Goal: Register for event/course

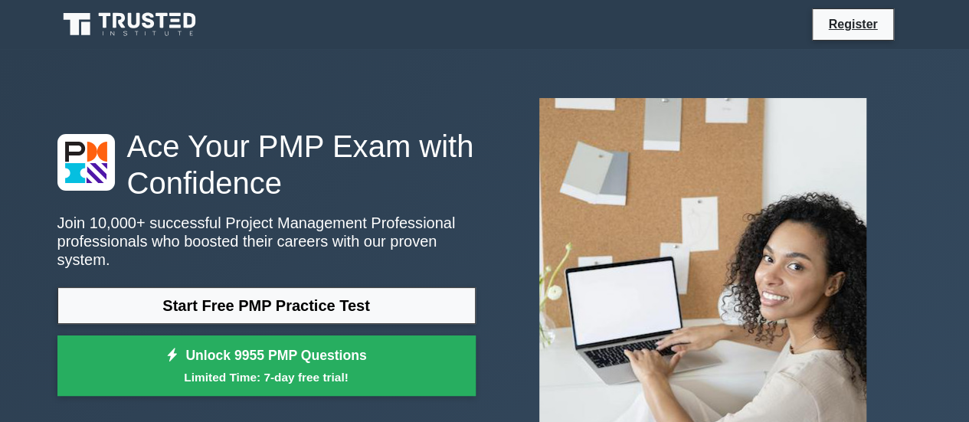
click at [378, 287] on link "Start Free PMP Practice Test" at bounding box center [266, 305] width 418 height 37
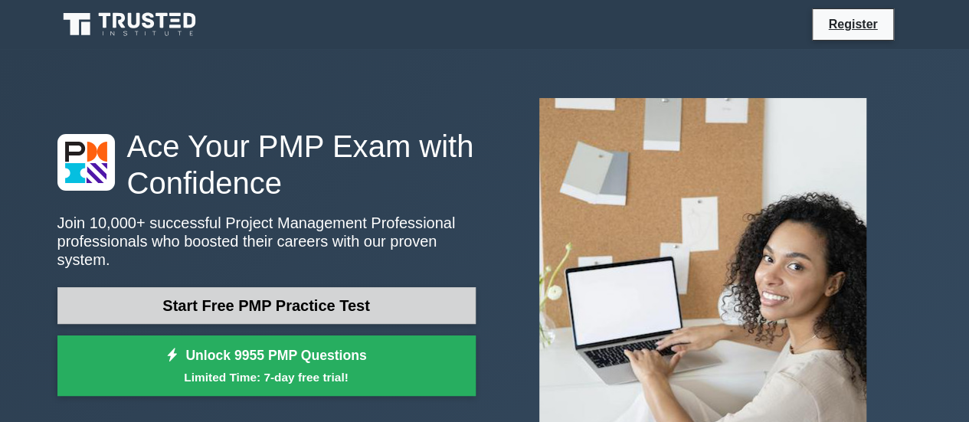
click at [300, 291] on link "Start Free PMP Practice Test" at bounding box center [266, 305] width 418 height 37
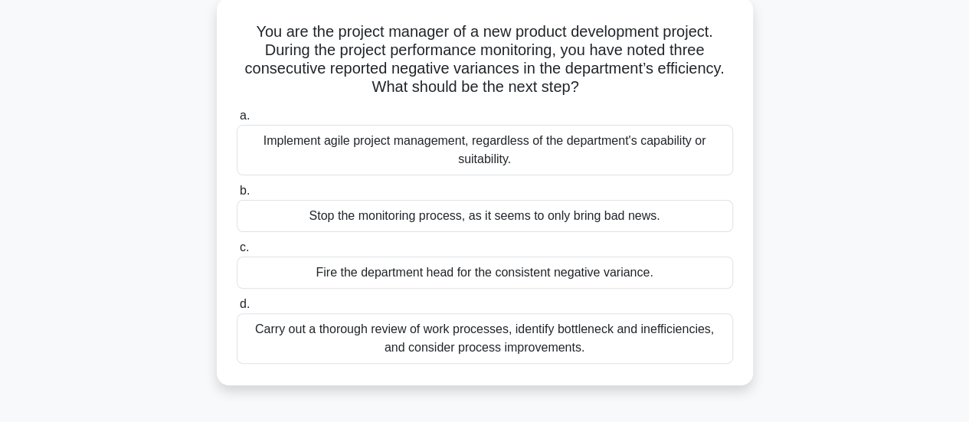
scroll to position [89, 0]
click at [586, 332] on div "Carry out a thorough review of work processes, identify bottleneck and ineffici…" at bounding box center [485, 338] width 497 height 51
click at [237, 309] on input "d. Carry out a thorough review of work processes, identify bottleneck and ineff…" at bounding box center [237, 304] width 0 height 10
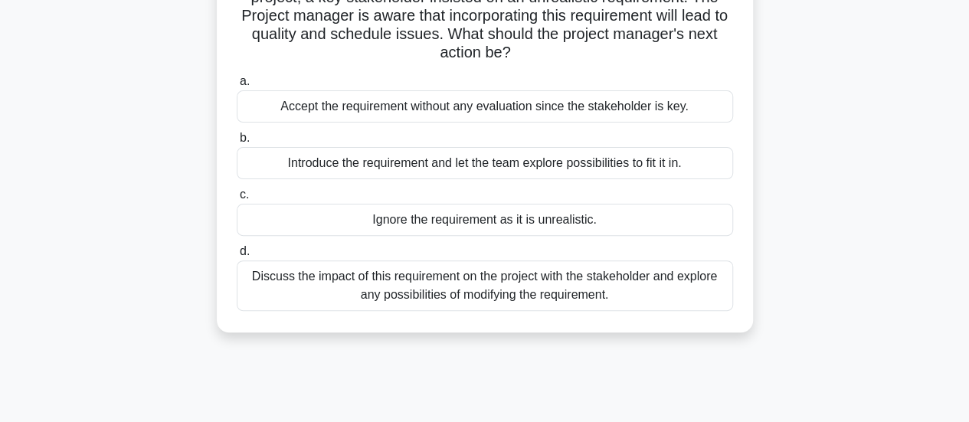
scroll to position [148, 0]
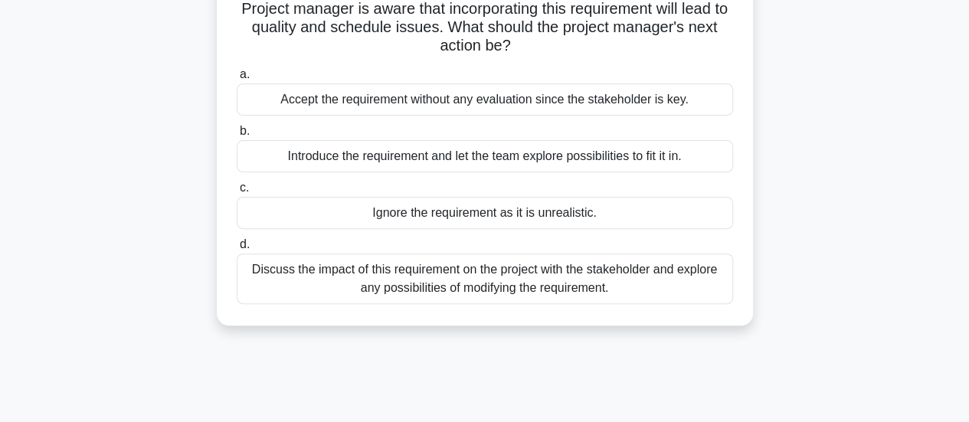
click at [501, 271] on div "Discuss the impact of this requirement on the project with the stakeholder and …" at bounding box center [485, 279] width 497 height 51
click at [237, 250] on input "d. Discuss the impact of this requirement on the project with the stakeholder a…" at bounding box center [237, 245] width 0 height 10
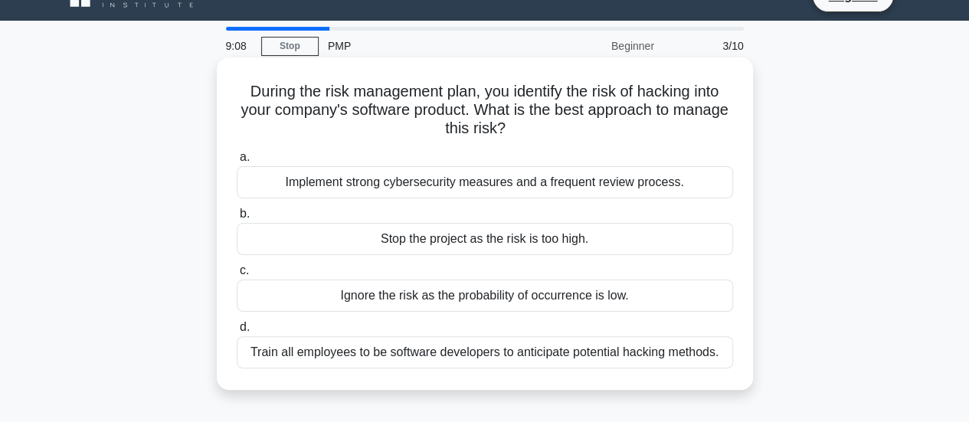
scroll to position [28, 0]
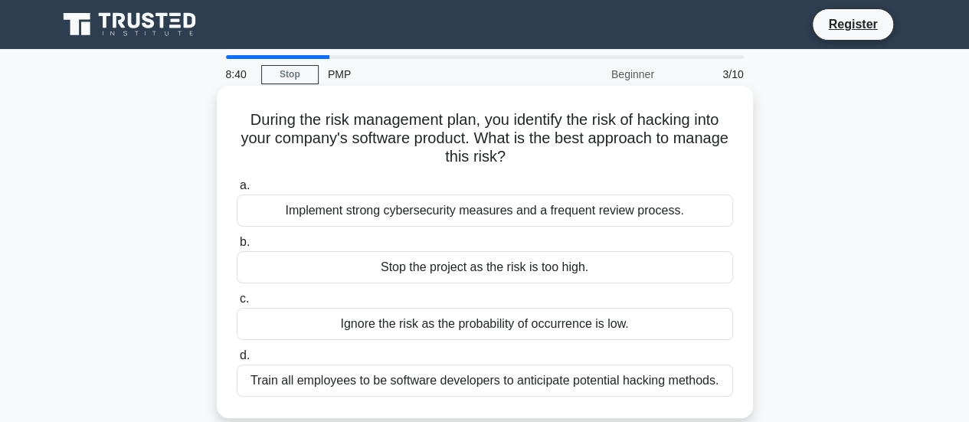
click at [522, 379] on div "Train all employees to be software developers to anticipate potential hacking m…" at bounding box center [485, 381] width 497 height 32
click at [237, 361] on input "d. Train all employees to be software developers to anticipate potential hackin…" at bounding box center [237, 356] width 0 height 10
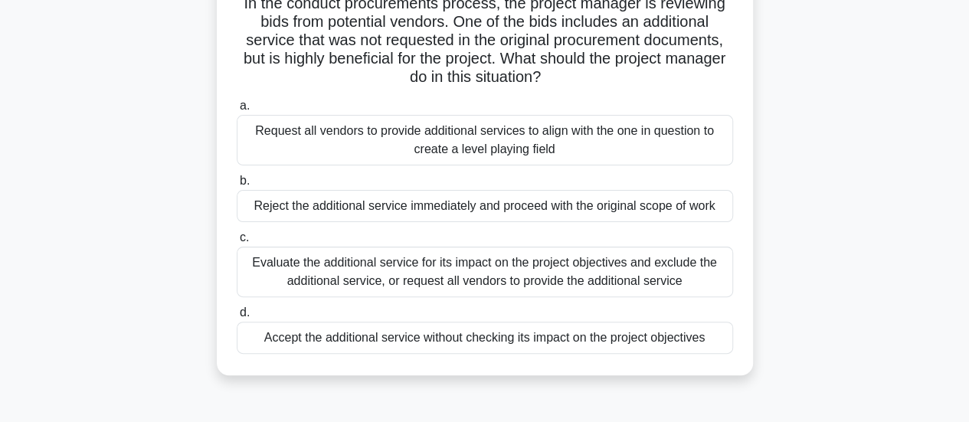
scroll to position [118, 0]
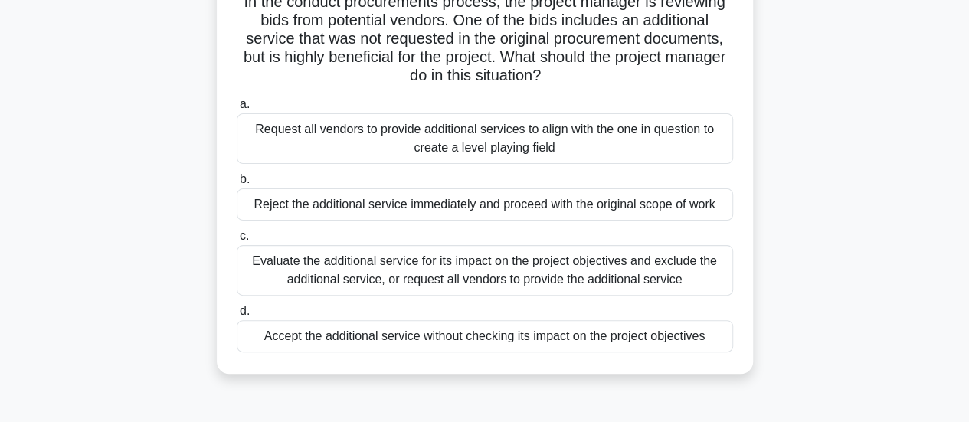
click at [383, 270] on div "Evaluate the additional service for its impact on the project objectives and ex…" at bounding box center [485, 270] width 497 height 51
click at [237, 241] on input "c. Evaluate the additional service for its impact on the project objectives and…" at bounding box center [237, 236] width 0 height 10
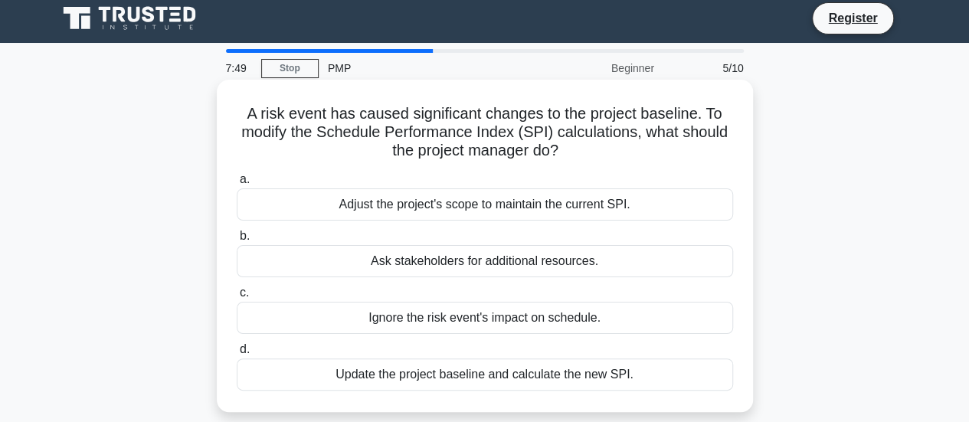
scroll to position [33, 0]
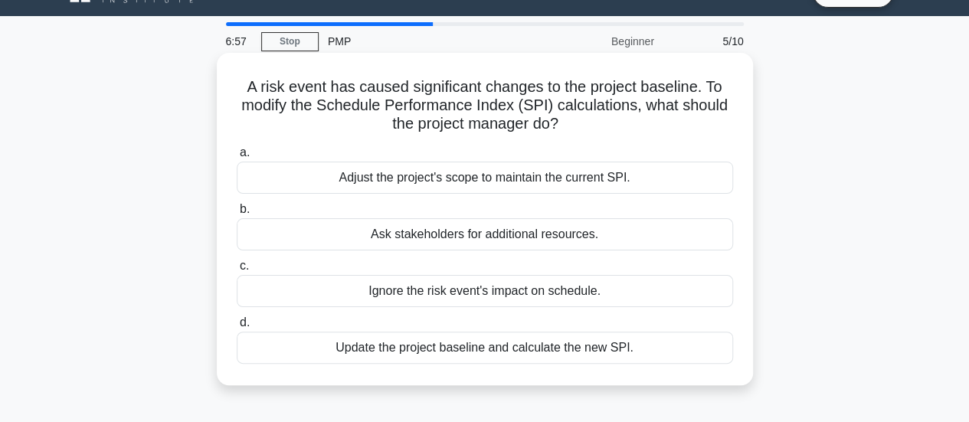
click at [543, 352] on div "Update the project baseline and calculate the new SPI." at bounding box center [485, 348] width 497 height 32
click at [237, 328] on input "d. Update the project baseline and calculate the new SPI." at bounding box center [237, 323] width 0 height 10
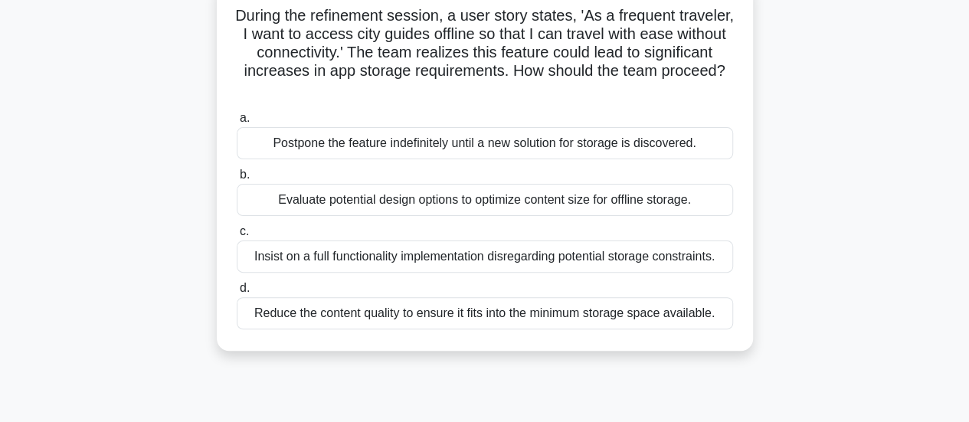
scroll to position [106, 0]
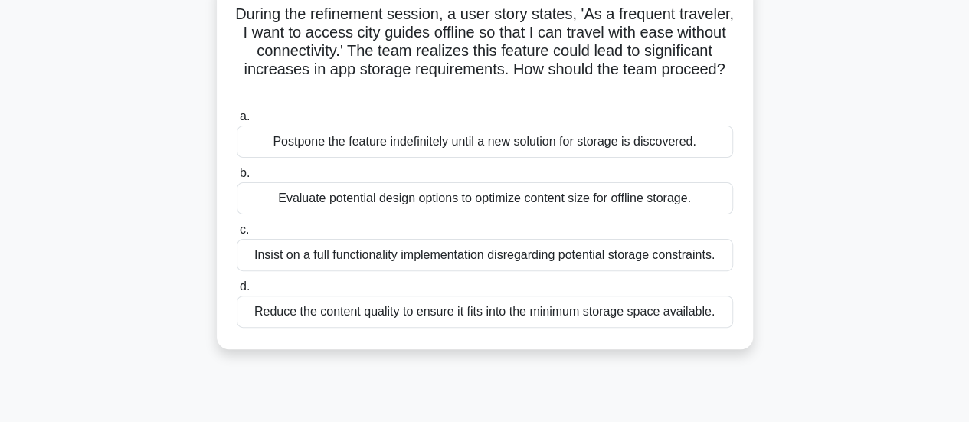
click at [529, 203] on div "Evaluate potential design options to optimize content size for offline storage." at bounding box center [485, 198] width 497 height 32
click at [237, 179] on input "b. Evaluate potential design options to optimize content size for offline stora…" at bounding box center [237, 174] width 0 height 10
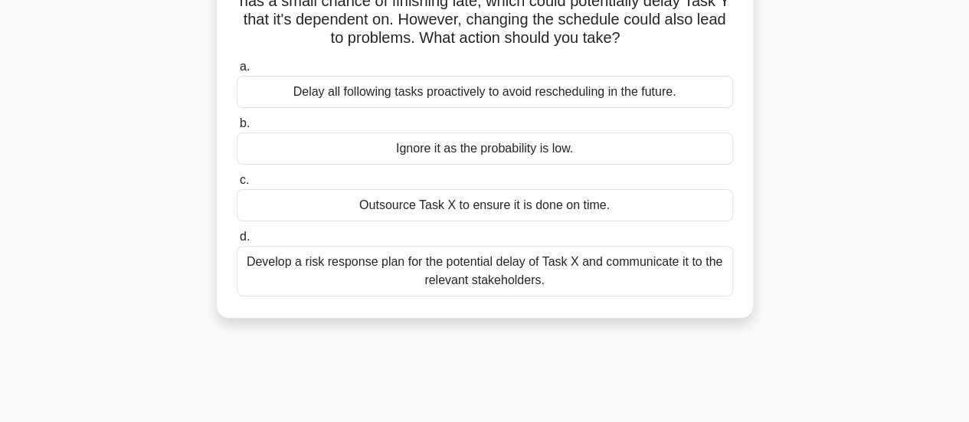
scroll to position [139, 0]
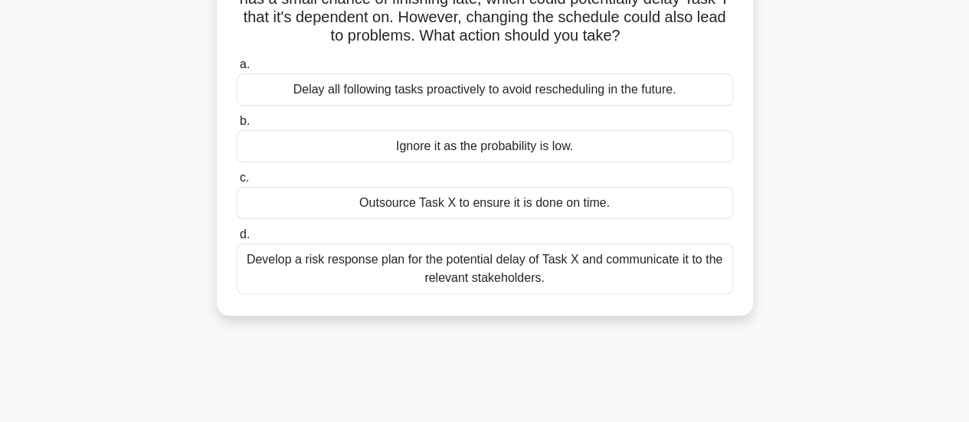
click at [498, 265] on div "Develop a risk response plan for the potential delay of Task X and communicate …" at bounding box center [485, 269] width 497 height 51
click at [237, 240] on input "d. Develop a risk response plan for the potential delay of Task X and communica…" at bounding box center [237, 235] width 0 height 10
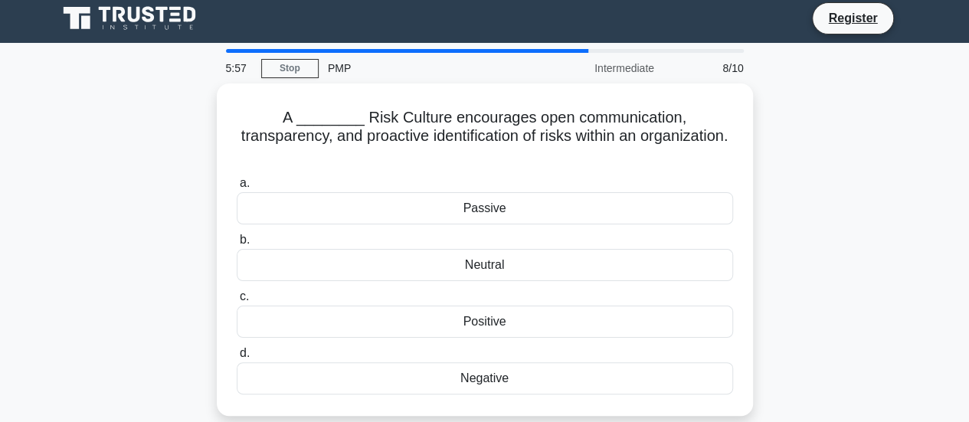
scroll to position [0, 0]
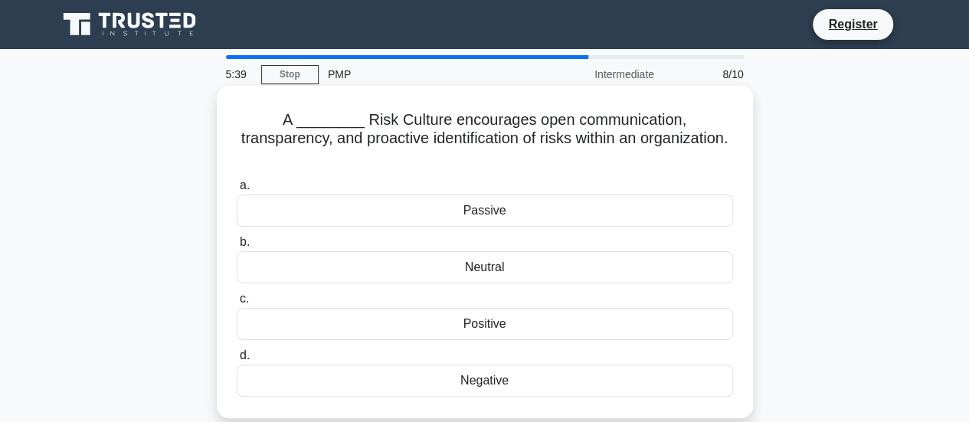
click at [503, 308] on div "Positive" at bounding box center [485, 324] width 497 height 32
click at [237, 304] on input "c. Positive" at bounding box center [237, 299] width 0 height 10
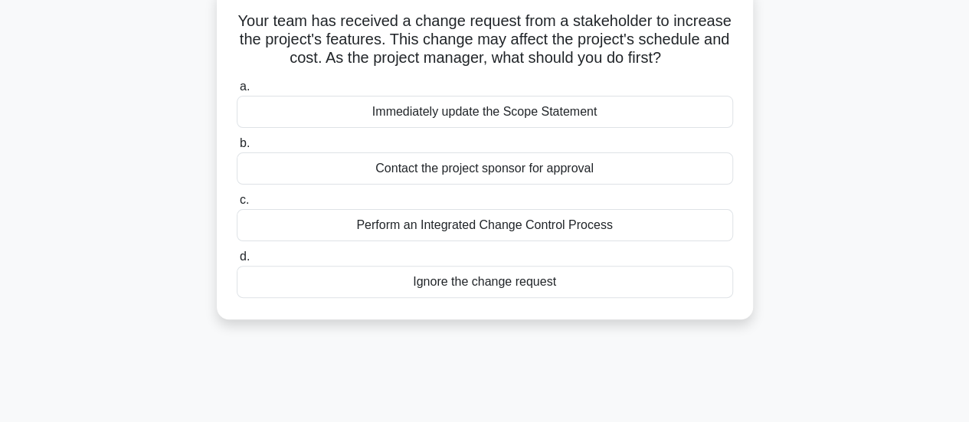
scroll to position [101, 0]
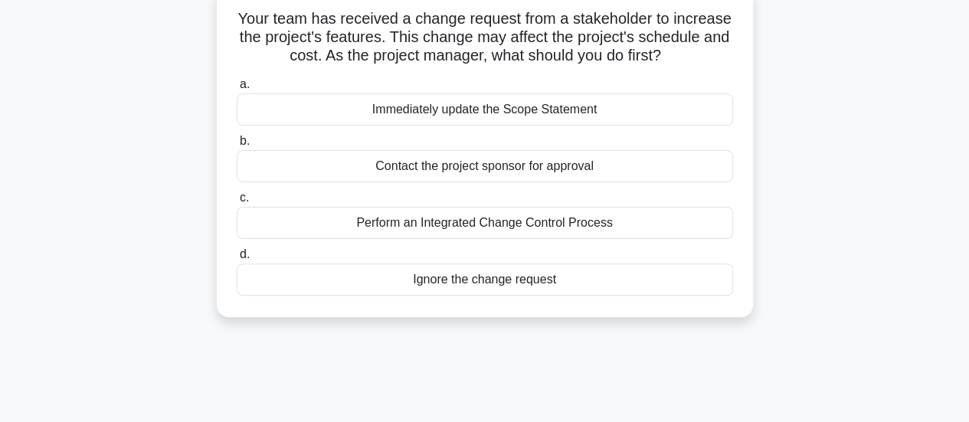
click at [536, 223] on div "Perform an Integrated Change Control Process" at bounding box center [485, 223] width 497 height 32
click at [237, 203] on input "c. Perform an Integrated Change Control Process" at bounding box center [237, 198] width 0 height 10
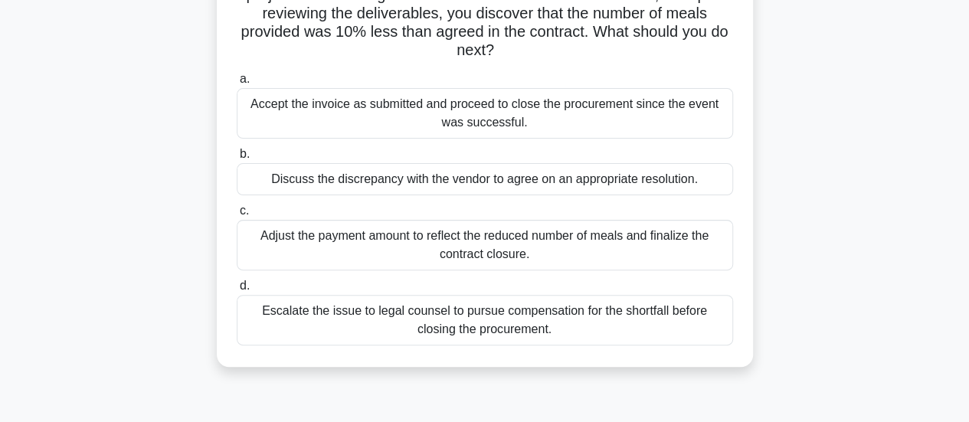
scroll to position [156, 0]
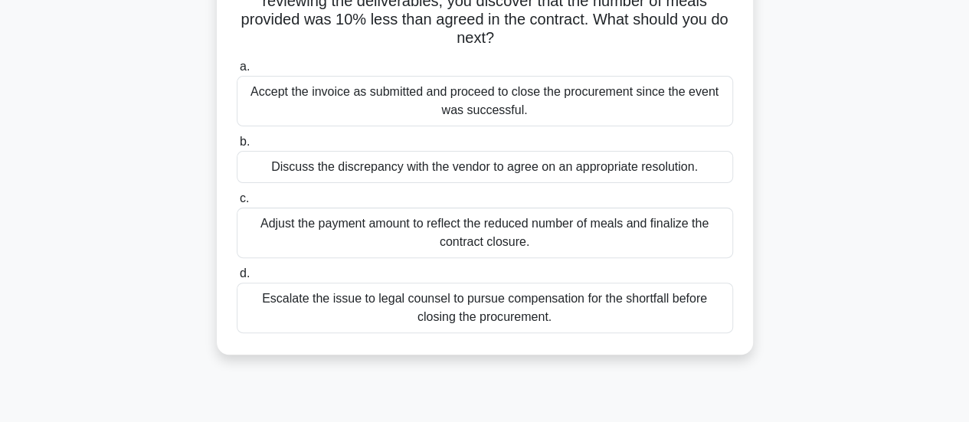
click at [459, 307] on div "Escalate the issue to legal counsel to pursue compensation for the shortfall be…" at bounding box center [485, 308] width 497 height 51
click at [237, 279] on input "d. Escalate the issue to legal counsel to pursue compensation for the shortfall…" at bounding box center [237, 274] width 0 height 10
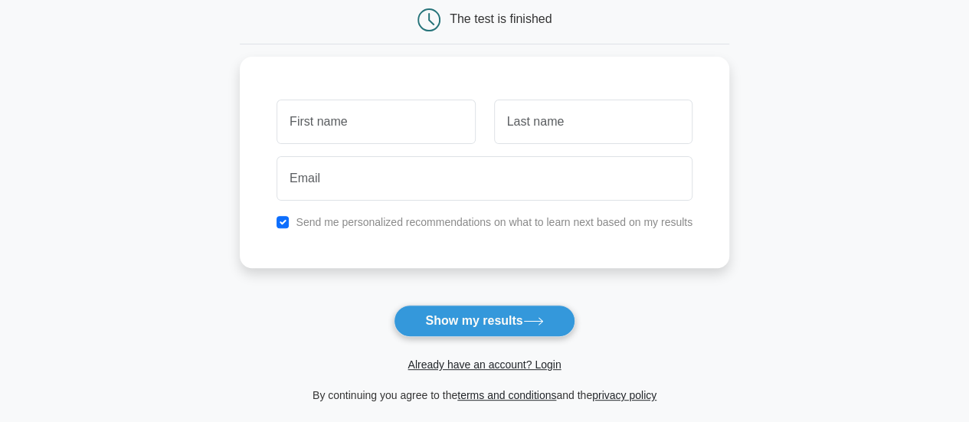
scroll to position [163, 0]
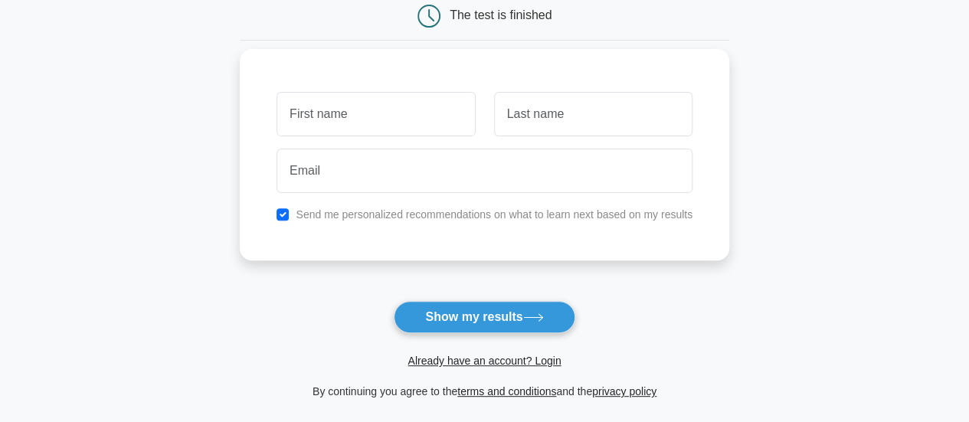
click at [339, 120] on input "text" at bounding box center [376, 114] width 198 height 44
type input "FRANCISCO"
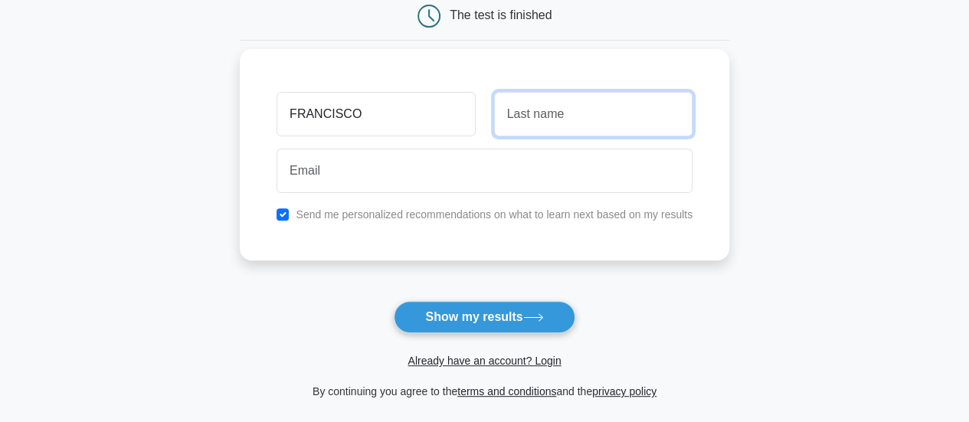
click at [576, 119] on input "text" at bounding box center [593, 114] width 198 height 44
type input "[PERSON_NAME]"
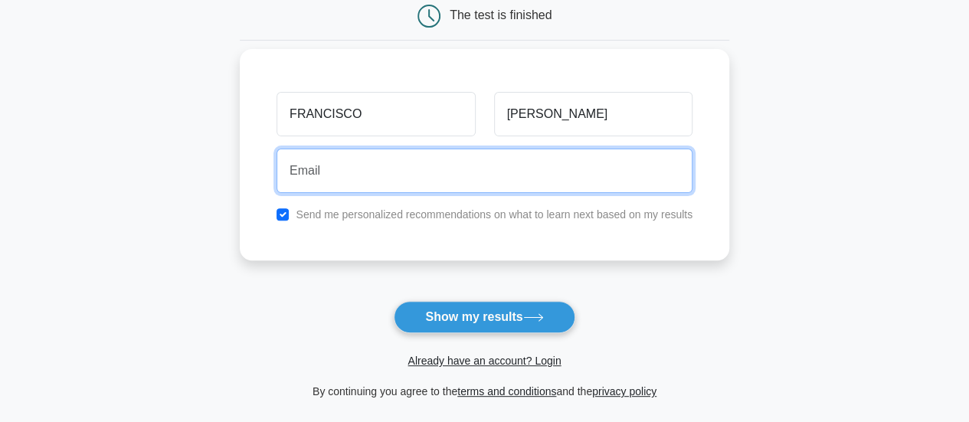
click at [433, 176] on input "email" at bounding box center [485, 171] width 416 height 44
type input "[EMAIL_ADDRESS][DOMAIN_NAME]"
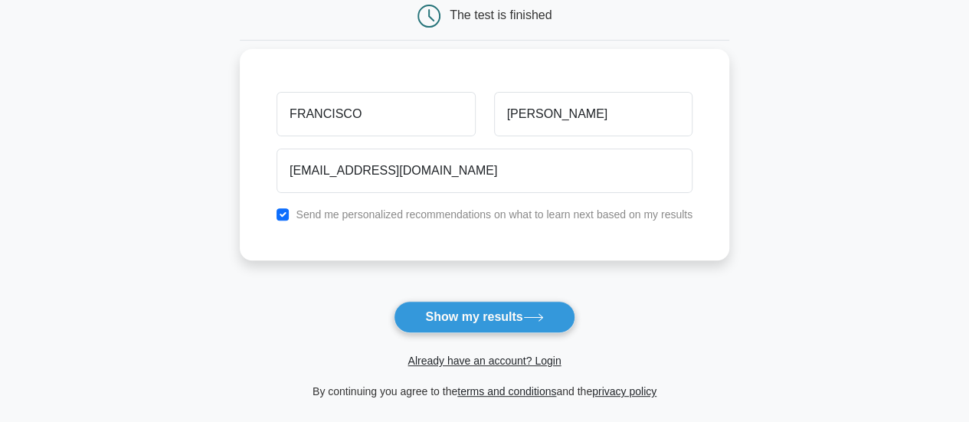
click at [290, 215] on div "Send me personalized recommendations on what to learn next based on my results" at bounding box center [484, 214] width 435 height 18
click at [283, 213] on input "checkbox" at bounding box center [283, 214] width 12 height 12
checkbox input "false"
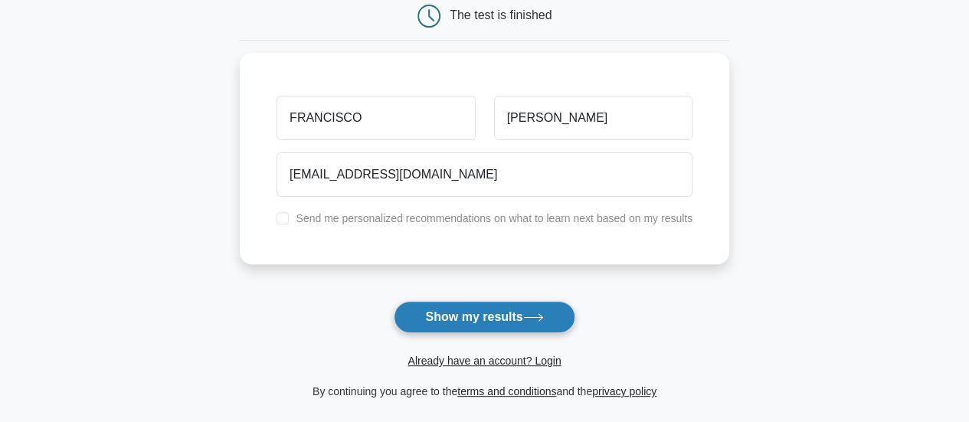
click at [467, 312] on button "Show my results" at bounding box center [484, 317] width 181 height 32
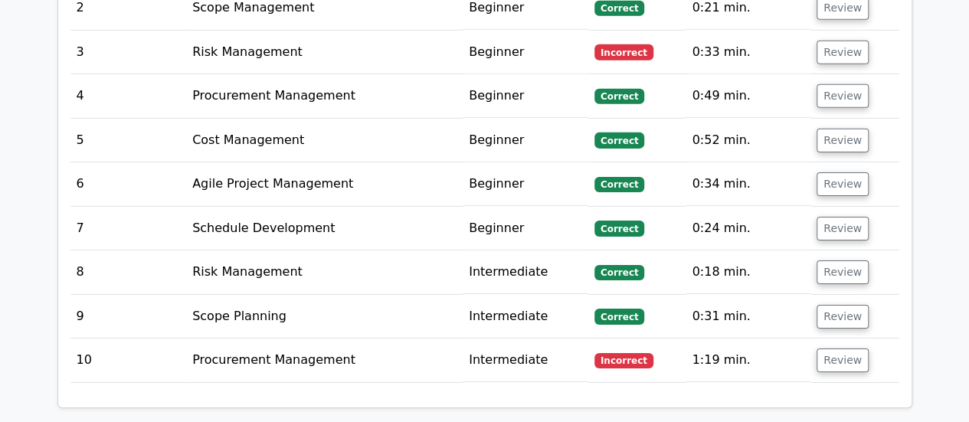
scroll to position [2411, 0]
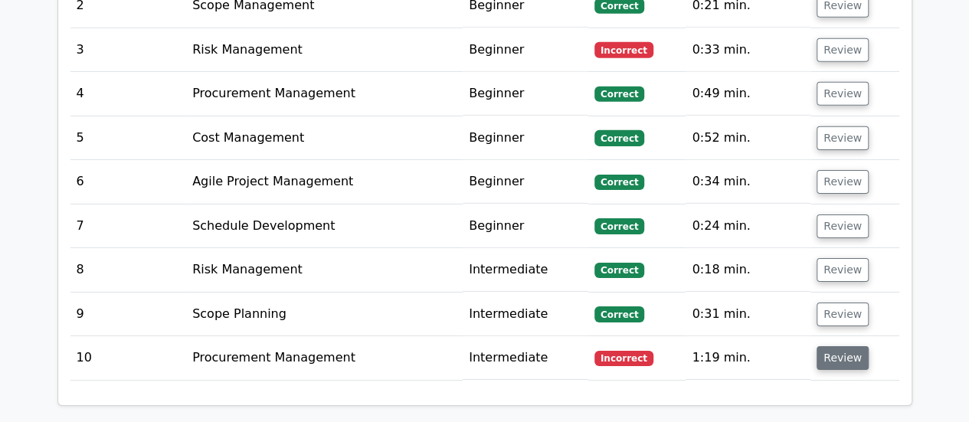
click at [834, 346] on button "Review" at bounding box center [843, 358] width 52 height 24
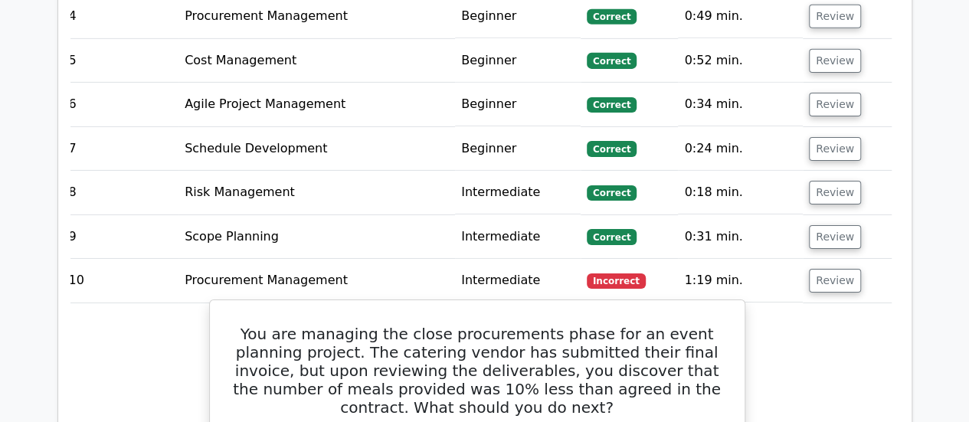
scroll to position [2356, 0]
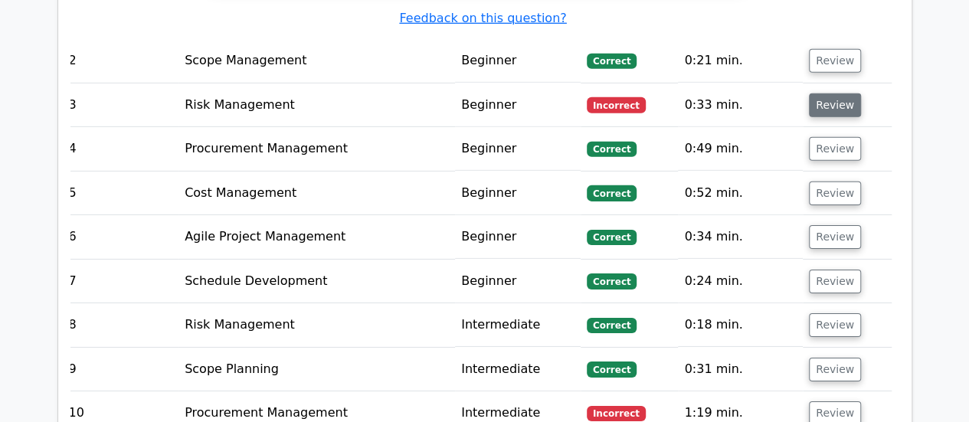
click at [844, 93] on button "Review" at bounding box center [835, 105] width 52 height 24
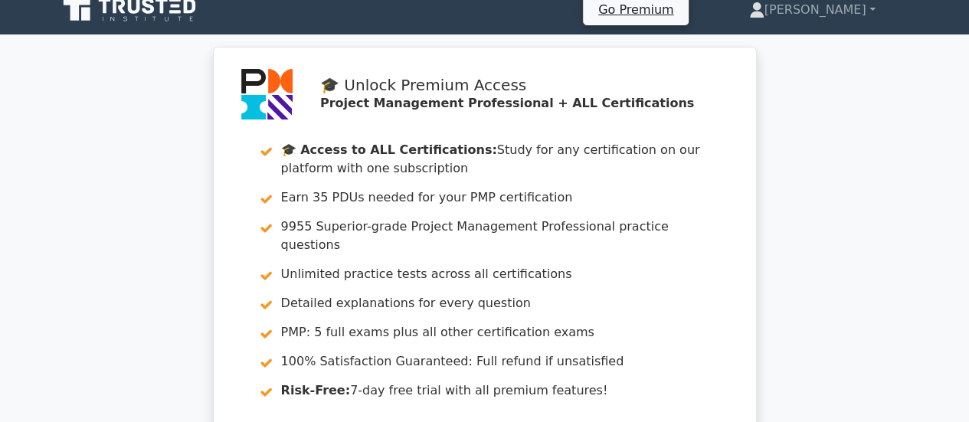
scroll to position [0, 0]
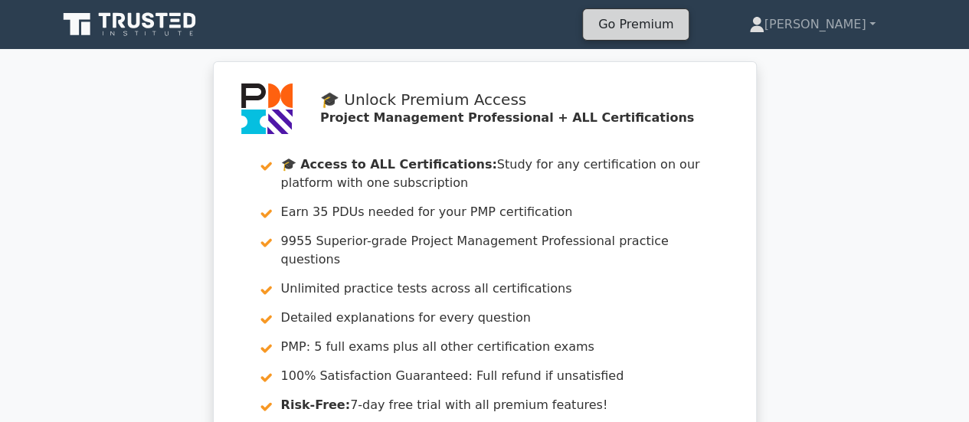
click at [678, 21] on link "Go Premium" at bounding box center [635, 24] width 93 height 21
